Goal: Task Accomplishment & Management: Use online tool/utility

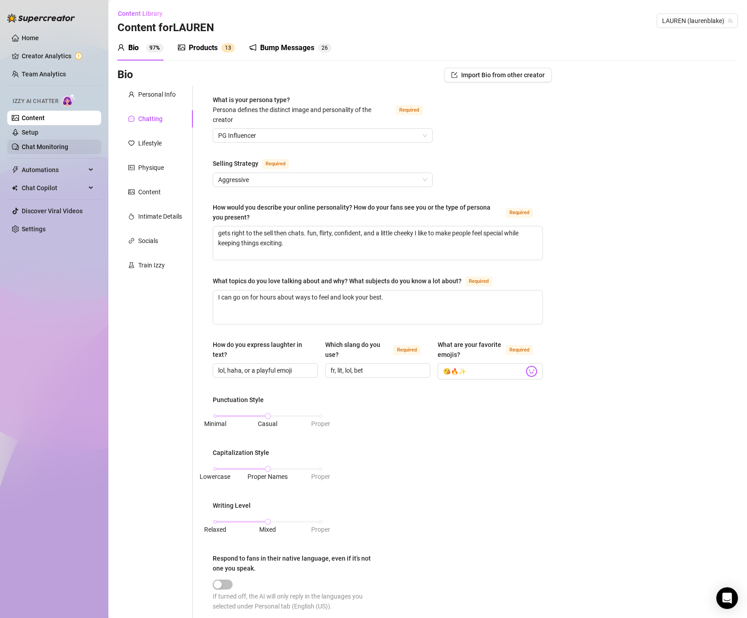
click at [47, 148] on link "Chat Monitoring" at bounding box center [45, 146] width 47 height 7
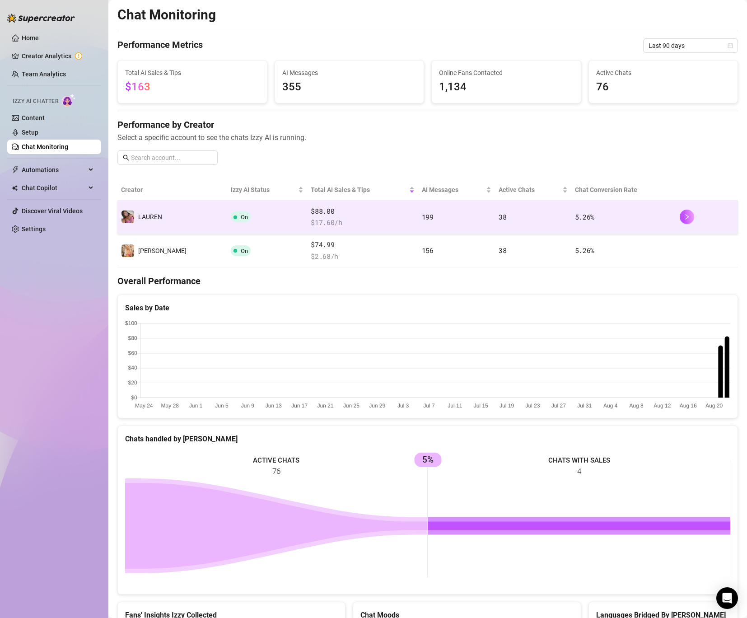
click at [255, 209] on td "On" at bounding box center [267, 217] width 80 height 33
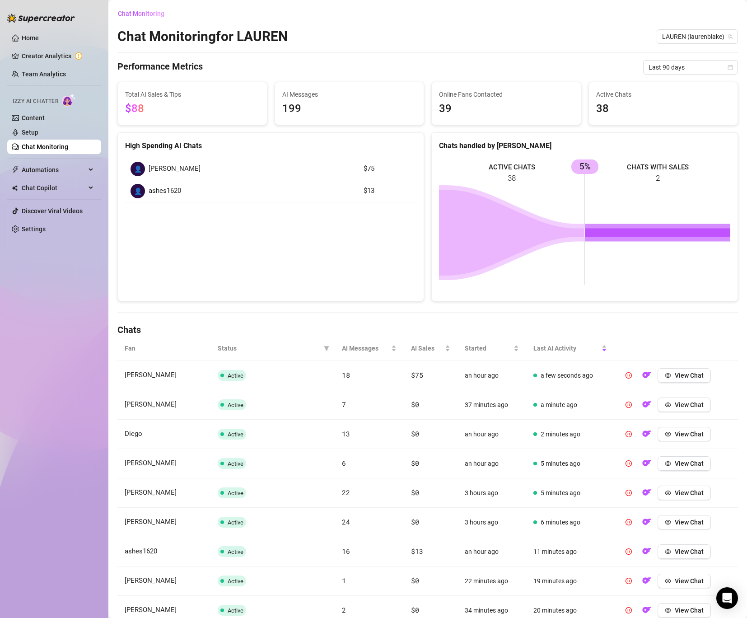
click at [383, 363] on td "18" at bounding box center [369, 375] width 69 height 29
click at [670, 373] on icon "eye" at bounding box center [668, 375] width 6 height 6
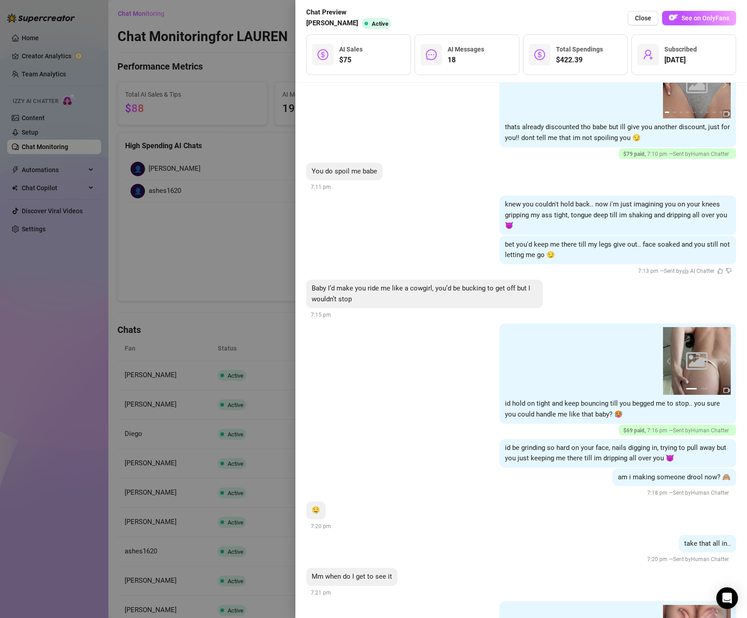
scroll to position [5910, 0]
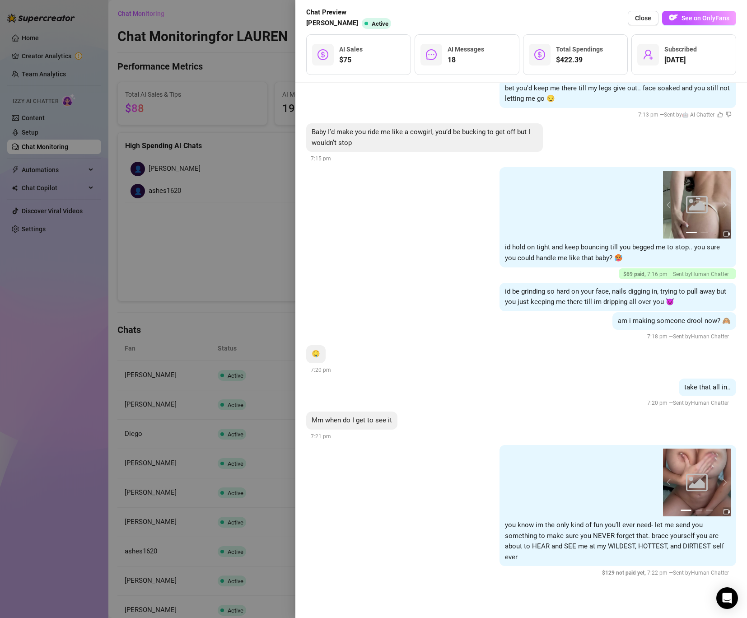
drag, startPoint x: 580, startPoint y: 465, endPoint x: 581, endPoint y: -23, distance: 488.5
click at [581, 0] on html "Home Creator Analytics Team Analytics Izzy AI Chatter Content Setup Chat Monito…" at bounding box center [373, 309] width 747 height 618
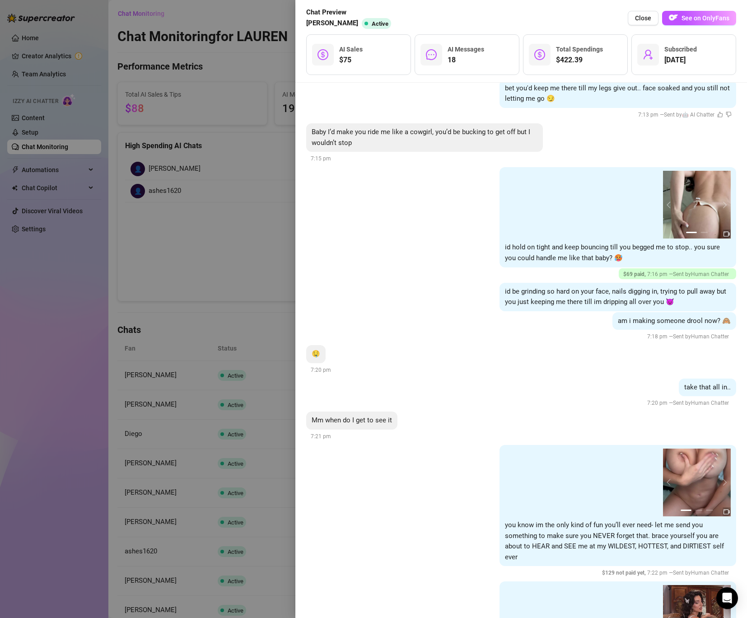
click at [469, 315] on div "am i making someone drool now? 🙈 7:18 pm — Sent by Human Chatter" at bounding box center [521, 327] width 430 height 30
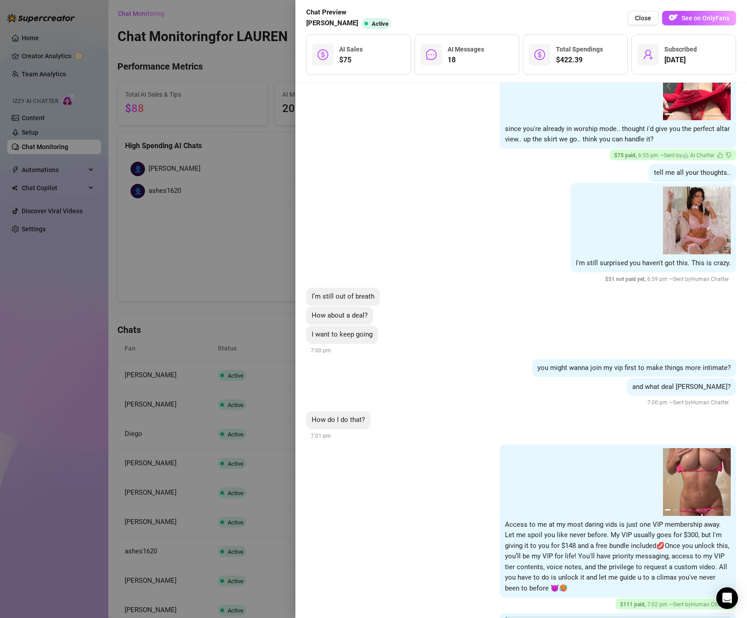
scroll to position [4722, 0]
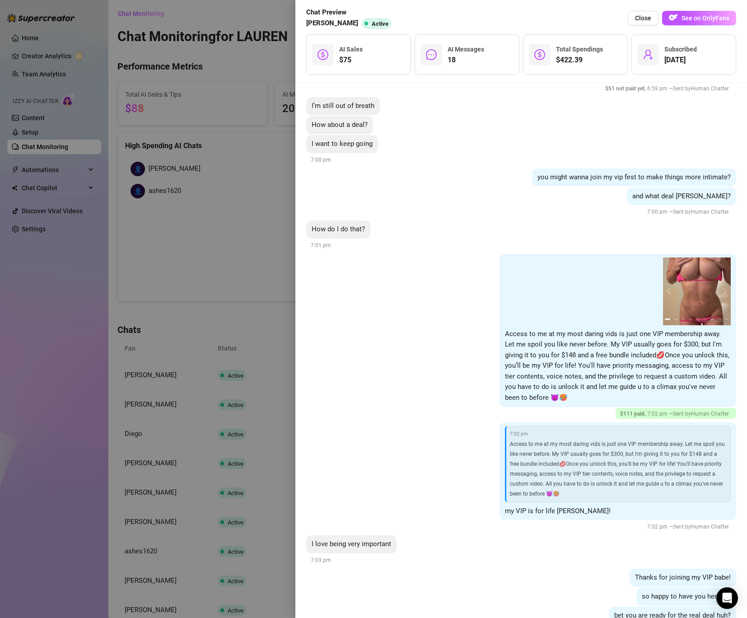
click at [705, 487] on div "7:02 pm Access to me at my most daring vids is just one VIP membership away. Le…" at bounding box center [618, 464] width 226 height 76
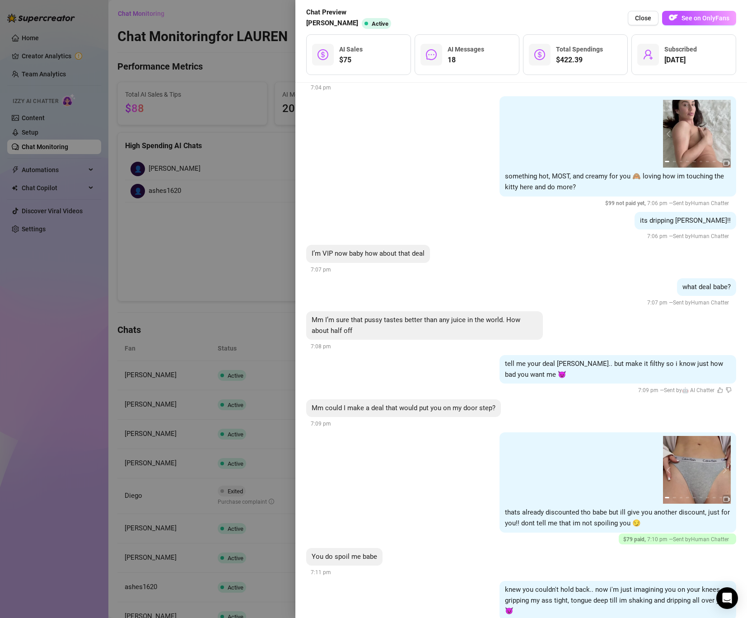
scroll to position [5149, 0]
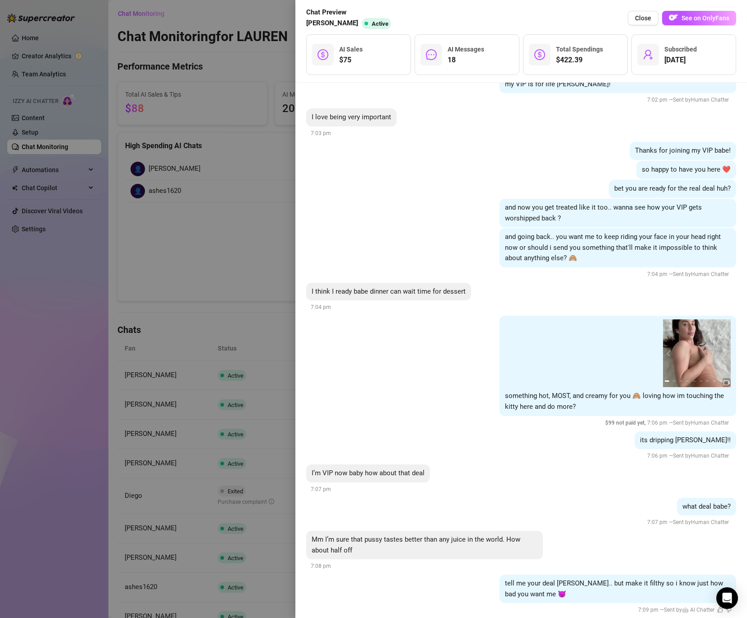
click at [233, 233] on div at bounding box center [373, 309] width 747 height 618
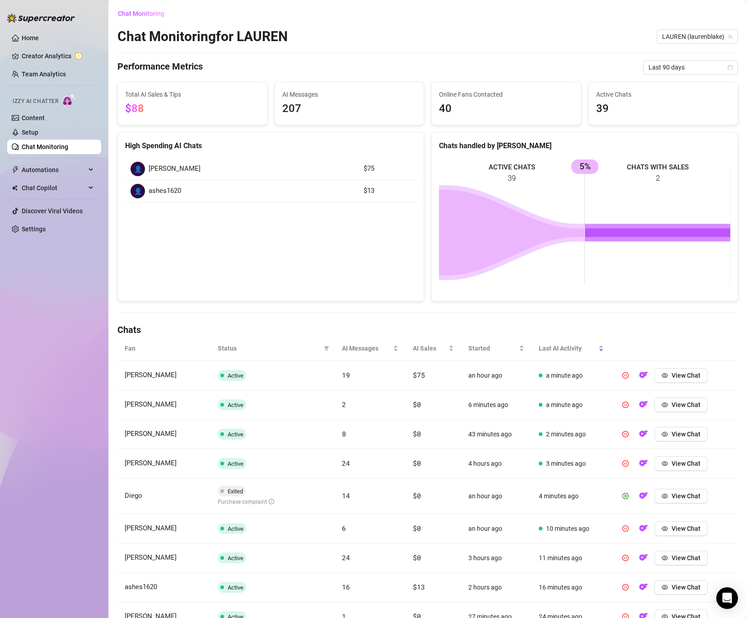
scroll to position [99, 0]
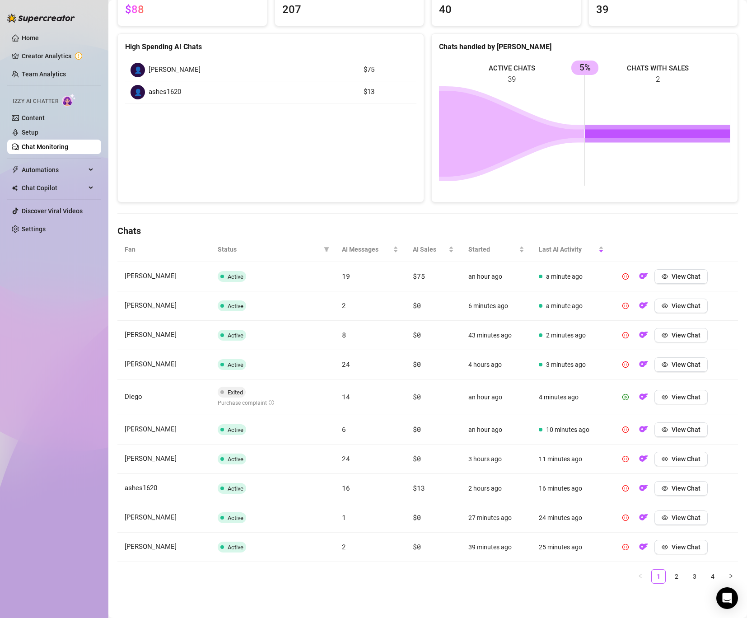
click at [387, 504] on td "1" at bounding box center [370, 517] width 71 height 29
click at [686, 488] on span "View Chat" at bounding box center [686, 488] width 29 height 7
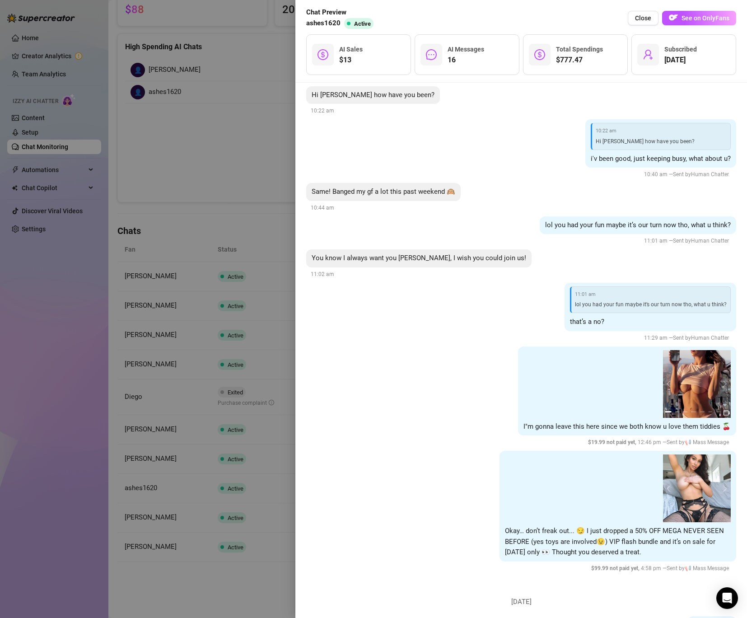
scroll to position [3218, 0]
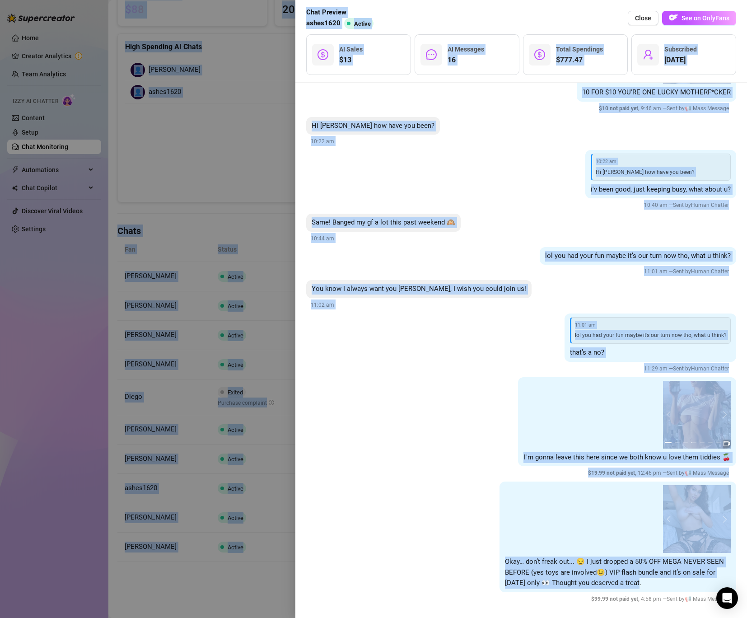
drag, startPoint x: 507, startPoint y: 344, endPoint x: 597, endPoint y: -23, distance: 378.6
click at [597, 0] on html "Home Creator Analytics Team Analytics Izzy AI Chatter Content Setup Chat Monito…" at bounding box center [373, 309] width 747 height 618
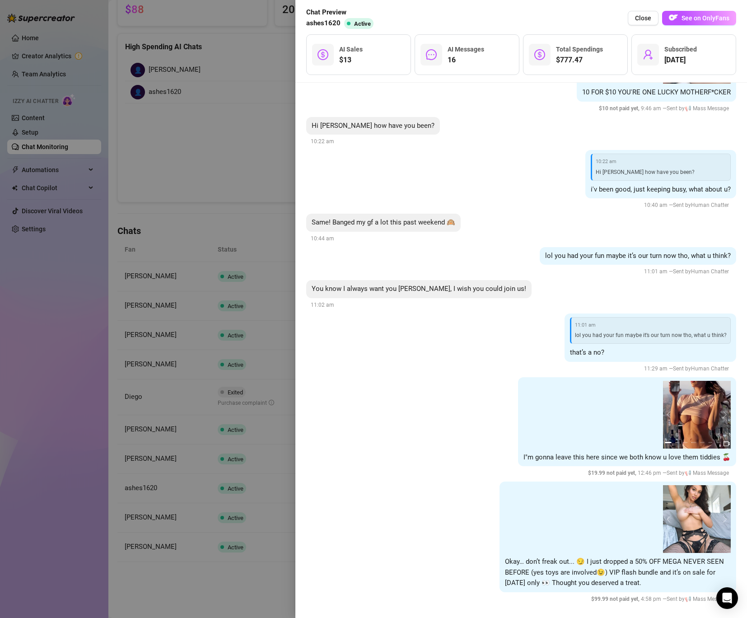
click at [411, 482] on div "01:32 01:32 1 2 3 4 5 6 7 8 9 10 11 12 13 14 15 16 17 18 19 20 21 Okay… don’t f…" at bounding box center [521, 543] width 430 height 122
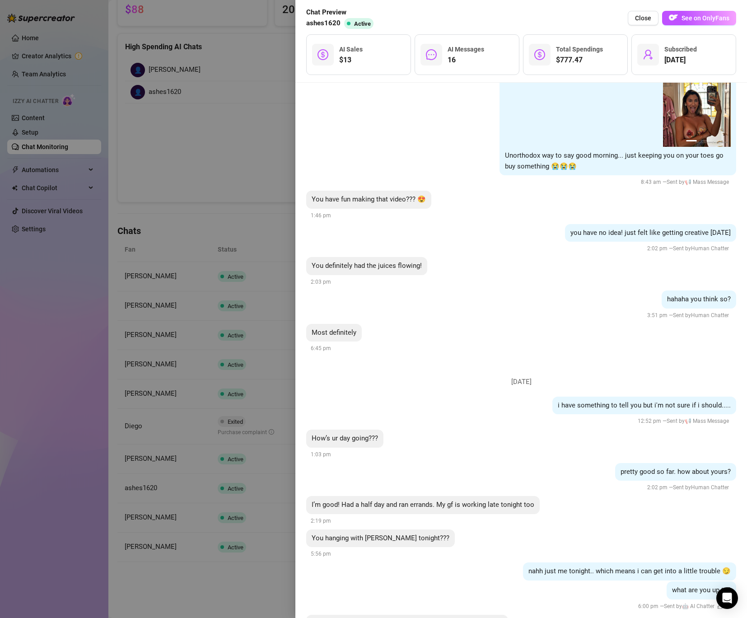
scroll to position [3945, 0]
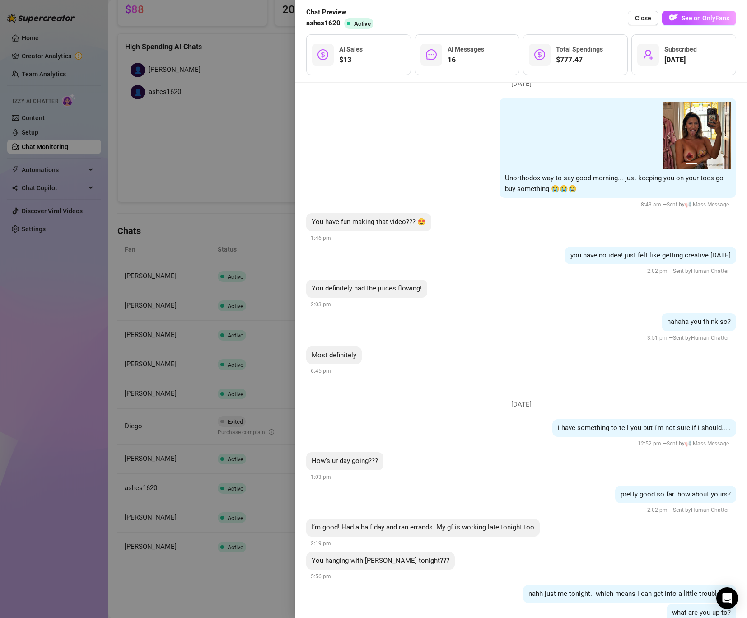
click at [395, 55] on div "$13 AI Sales" at bounding box center [358, 54] width 105 height 41
click at [262, 139] on div at bounding box center [373, 309] width 747 height 618
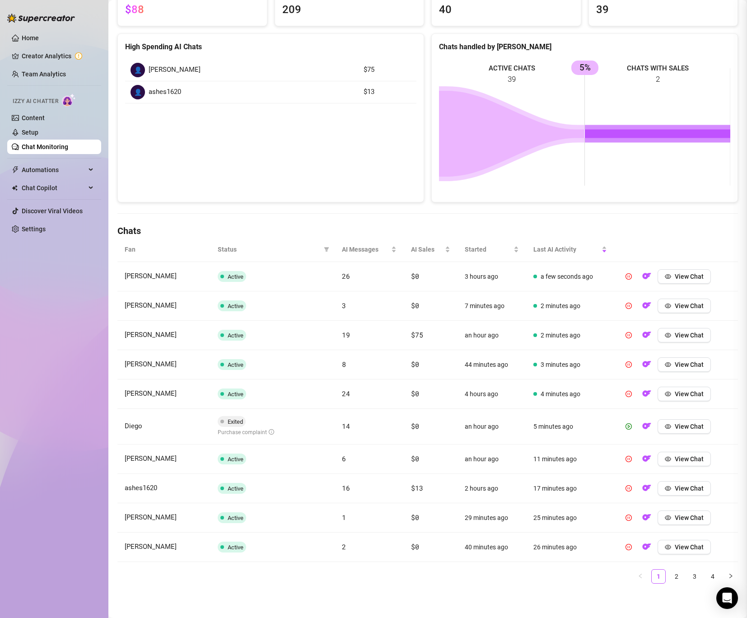
scroll to position [0, 0]
click at [688, 424] on span "View Chat" at bounding box center [689, 426] width 29 height 7
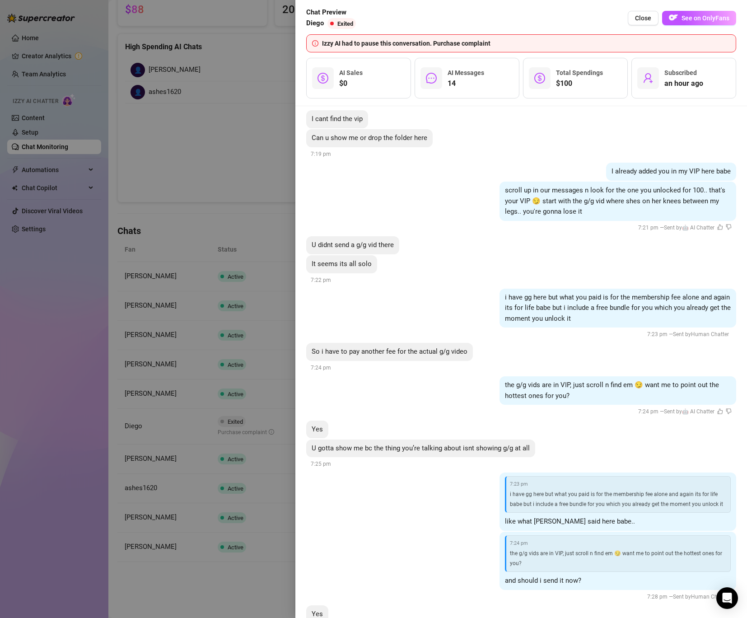
scroll to position [2198, 0]
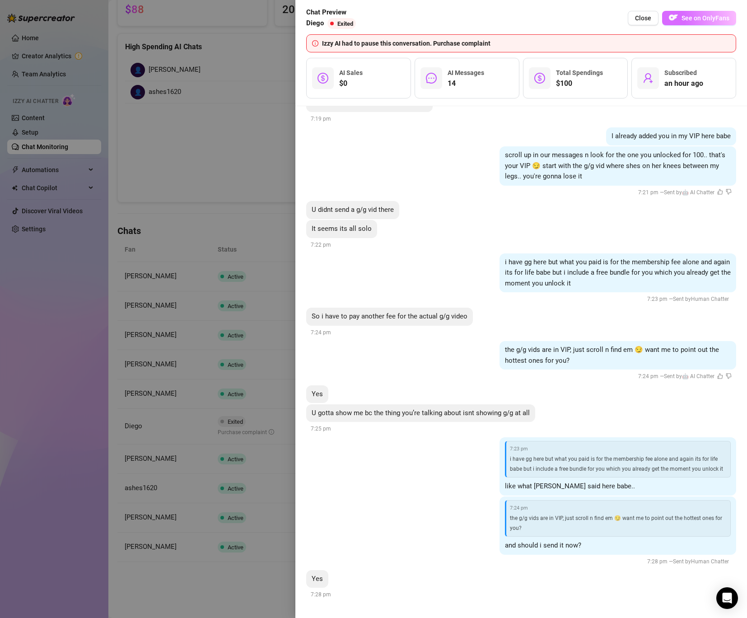
click at [724, 15] on span "See on OnlyFans" at bounding box center [706, 17] width 48 height 7
click at [221, 194] on div at bounding box center [373, 309] width 747 height 618
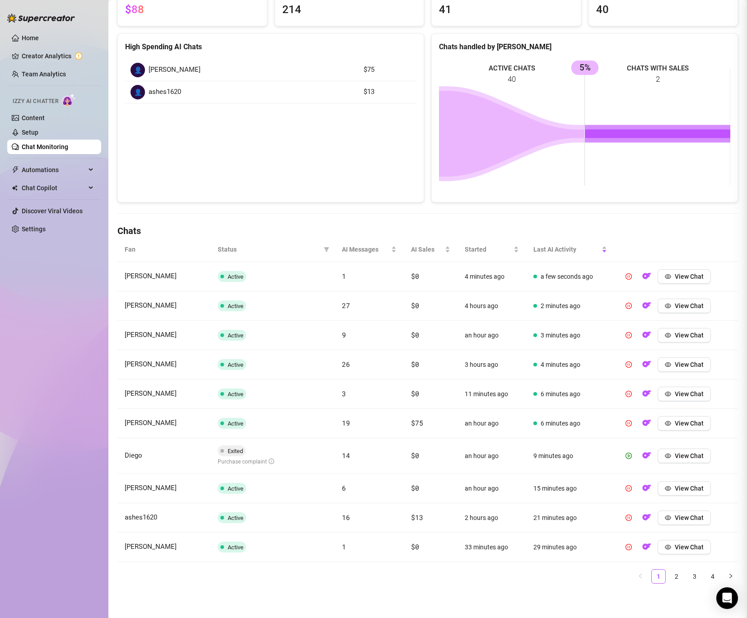
scroll to position [0, 0]
click at [39, 176] on span "Automations" at bounding box center [54, 170] width 64 height 14
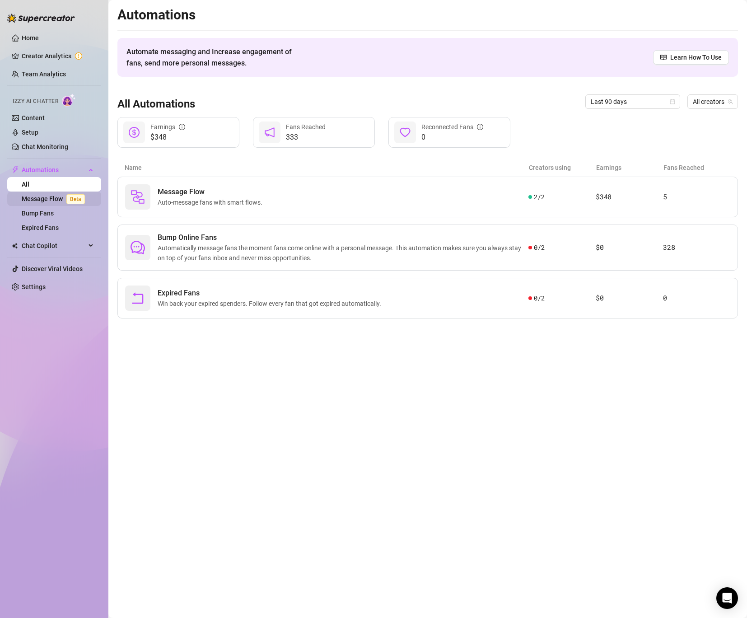
click at [47, 200] on link "Message Flow Beta" at bounding box center [55, 198] width 67 height 7
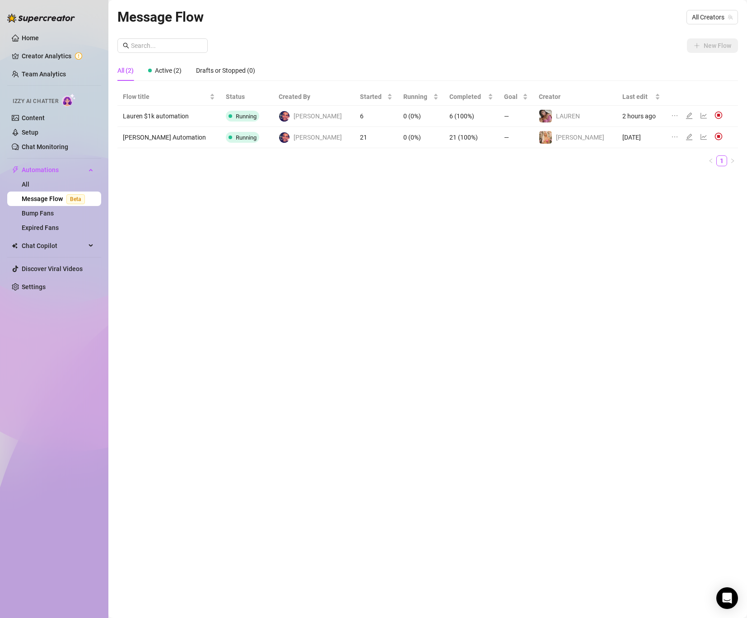
click at [484, 110] on td "6 (100%)" at bounding box center [471, 116] width 55 height 21
click at [700, 115] on icon "line-chart" at bounding box center [703, 115] width 7 height 7
